Goal: Navigation & Orientation: Find specific page/section

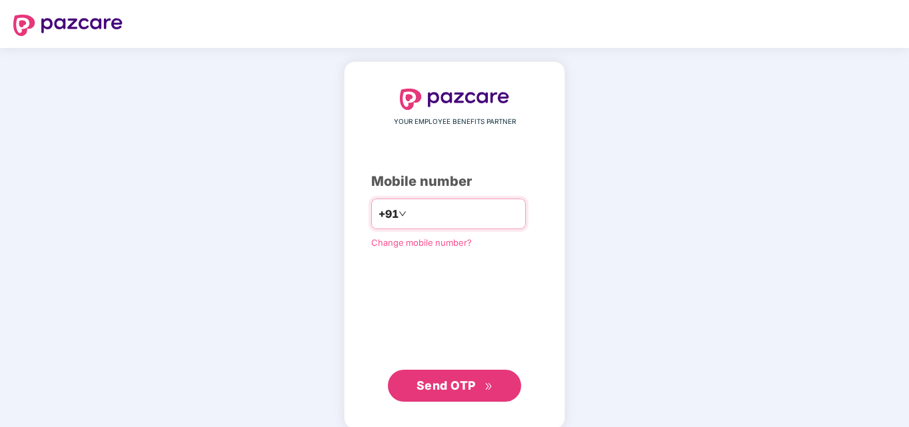
click at [488, 205] on input "number" at bounding box center [463, 213] width 109 height 21
type input "**********"
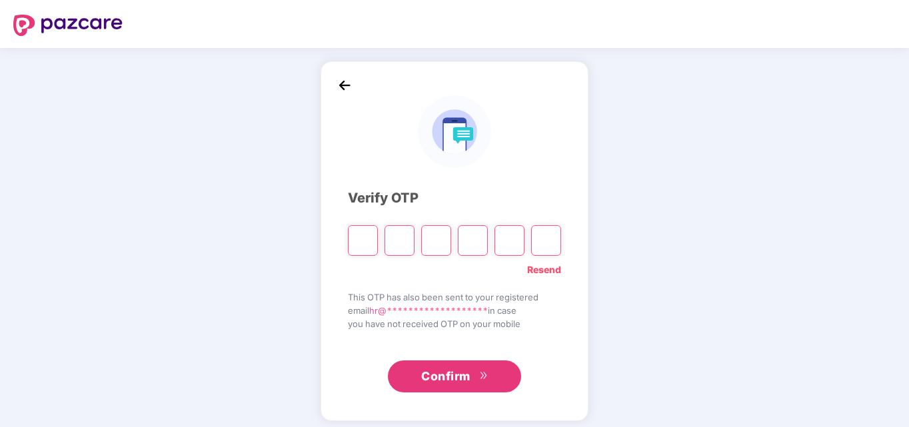
type input "*"
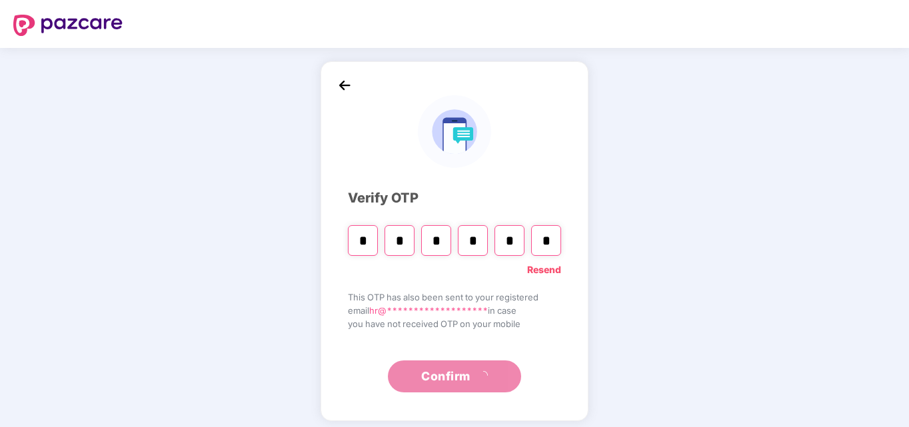
type input "*"
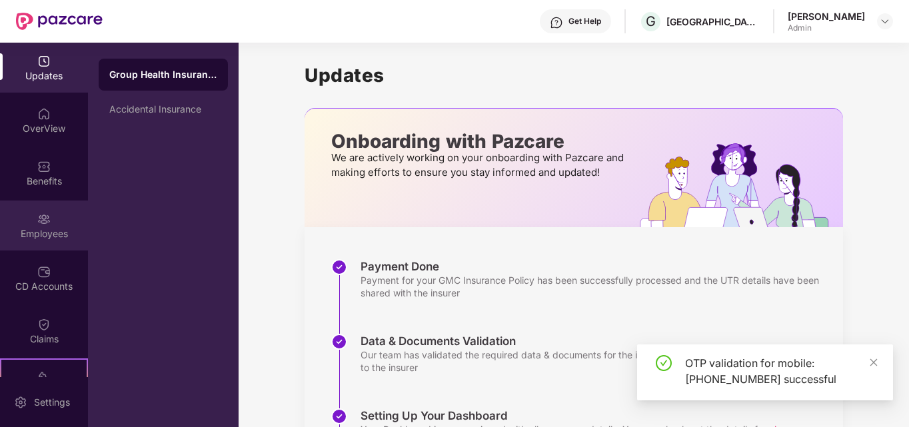
click at [43, 238] on div "Employees" at bounding box center [44, 233] width 88 height 13
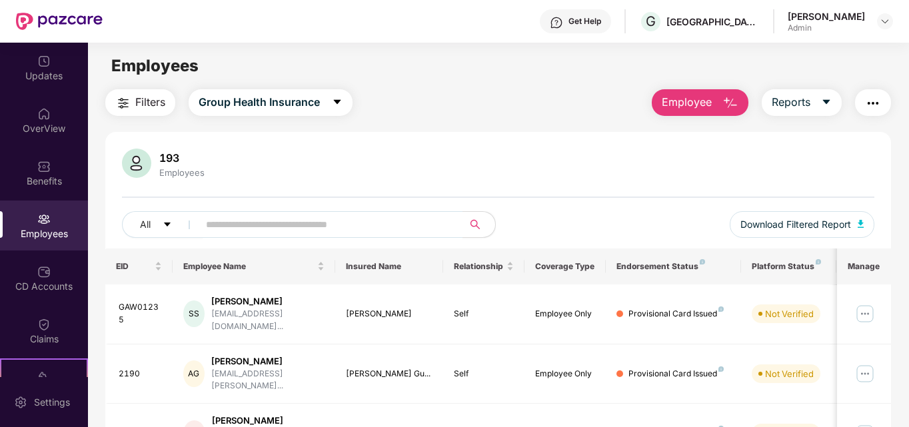
click at [69, 225] on div "Employees" at bounding box center [44, 226] width 88 height 50
click at [21, 76] on div "Updates" at bounding box center [44, 75] width 88 height 13
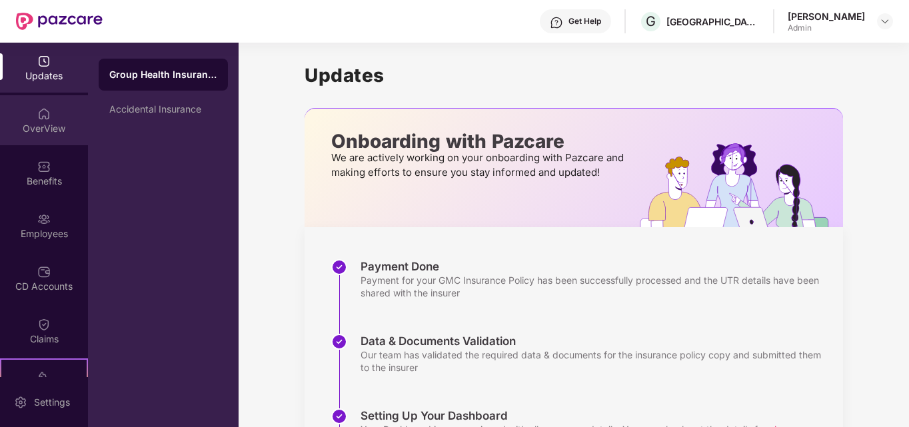
click at [39, 133] on div "OverView" at bounding box center [44, 128] width 88 height 13
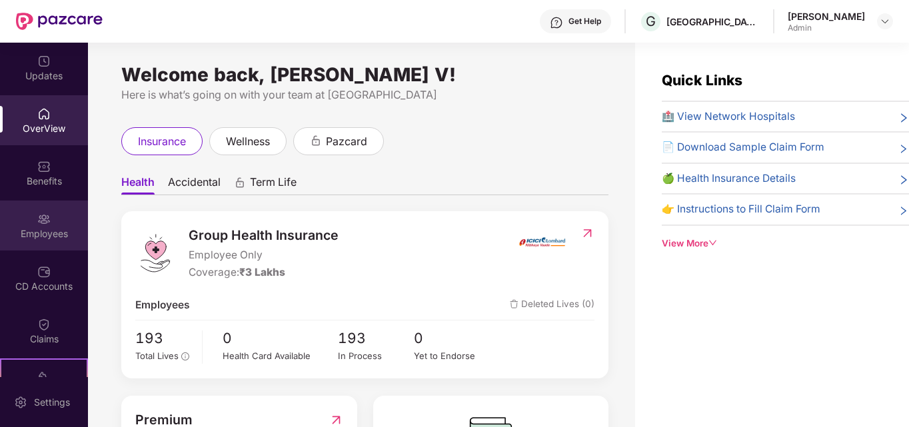
click at [41, 238] on div "Employees" at bounding box center [44, 233] width 88 height 13
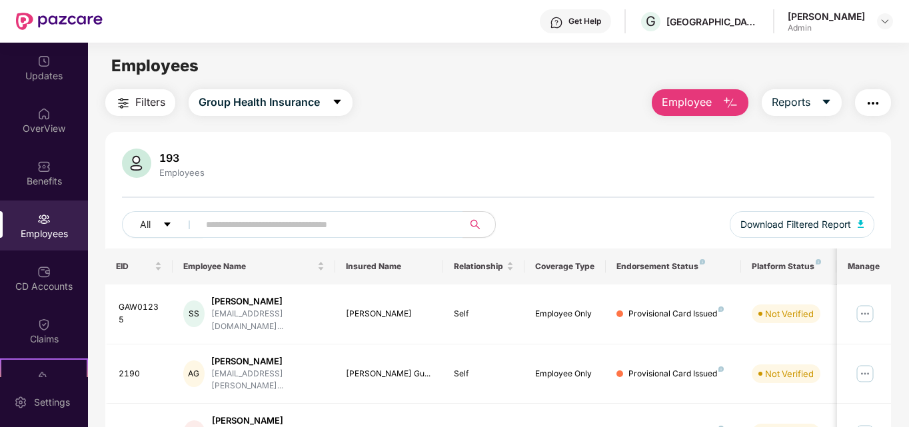
click at [601, 16] on div "Get Help" at bounding box center [584, 21] width 33 height 11
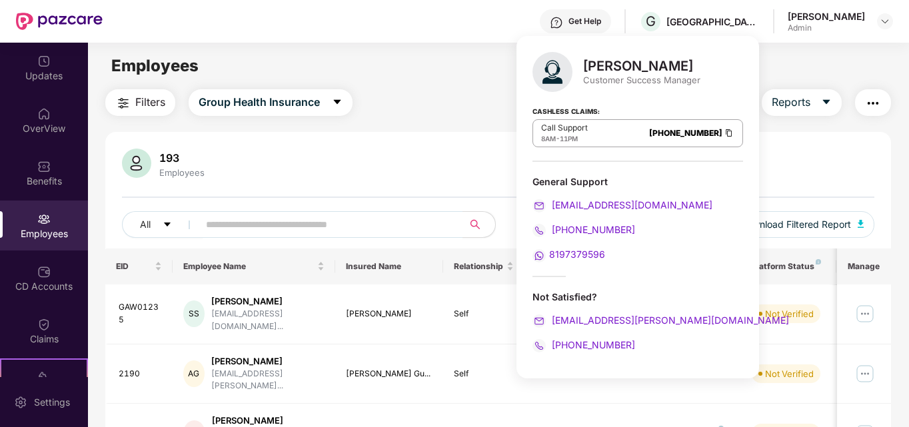
click at [426, 104] on div "Filters Group Health Insurance Employee Reports" at bounding box center [498, 102] width 786 height 27
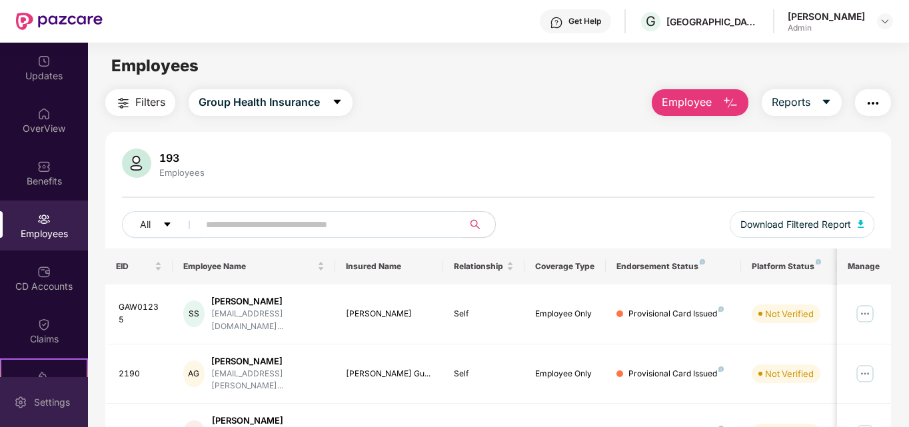
click at [13, 403] on div "Settings" at bounding box center [44, 402] width 88 height 50
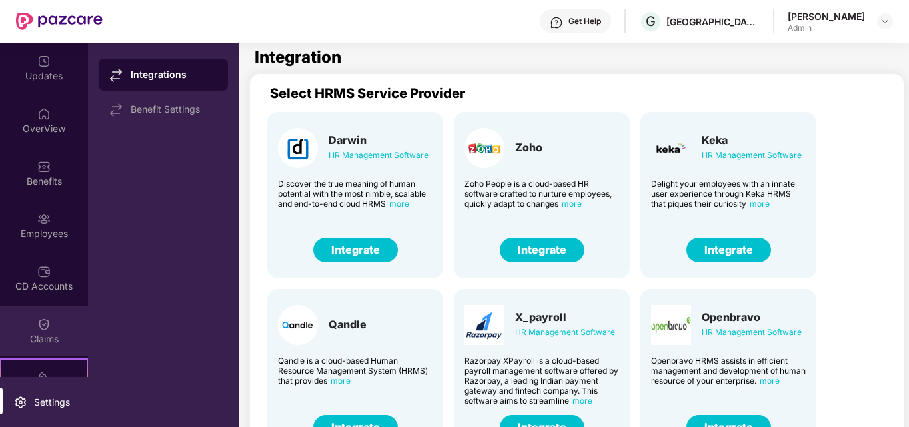
scroll to position [139, 0]
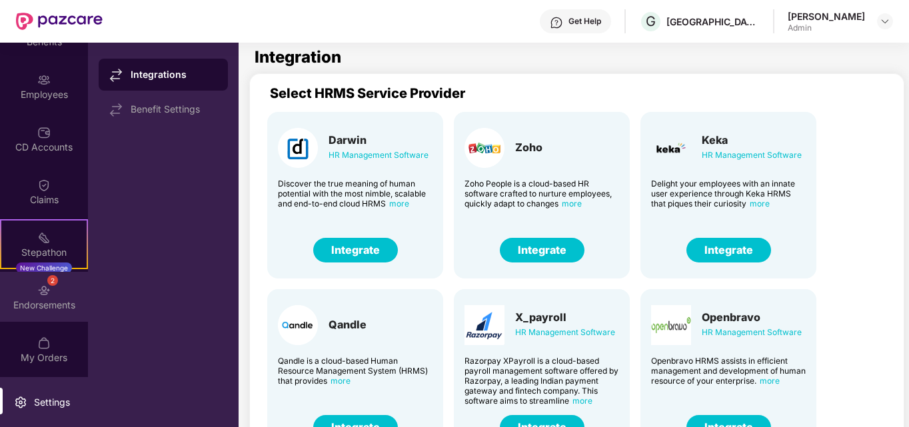
click at [35, 311] on div "Endorsements" at bounding box center [44, 304] width 88 height 13
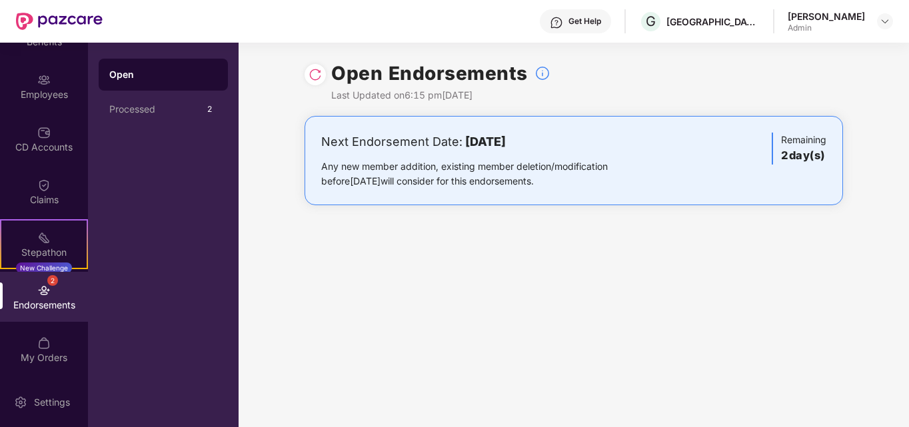
click at [315, 77] on img at bounding box center [314, 74] width 13 height 13
